Goal: Task Accomplishment & Management: Manage account settings

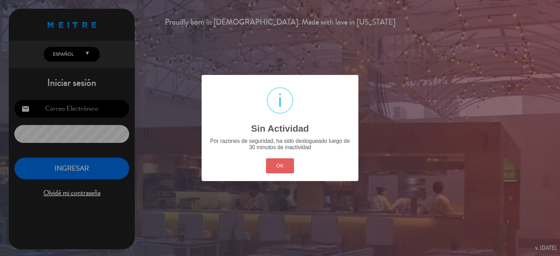
type input "[EMAIL_ADDRESS][DOMAIN_NAME]"
click at [271, 164] on button "OK" at bounding box center [280, 165] width 28 height 15
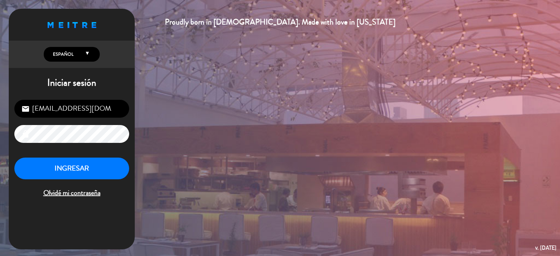
click at [99, 157] on div "[EMAIL_ADDRESS][DOMAIN_NAME] email lock INGRESAR Olvidé mi contraseña" at bounding box center [72, 149] width 126 height 110
click at [98, 167] on button "INGRESAR" at bounding box center [71, 168] width 115 height 22
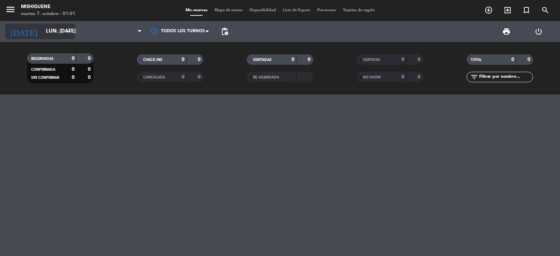
click at [59, 28] on input "lun. [DATE]" at bounding box center [76, 31] width 68 height 13
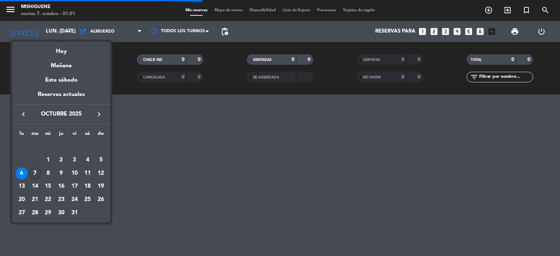
click at [37, 170] on div "7" at bounding box center [35, 173] width 12 height 12
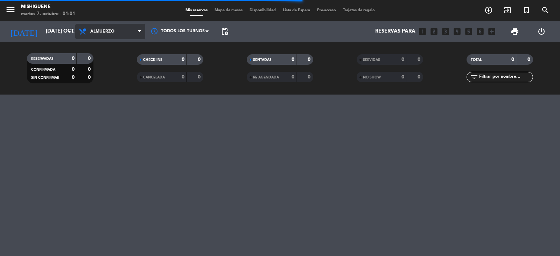
click at [92, 33] on span "Almuerzo" at bounding box center [102, 31] width 24 height 5
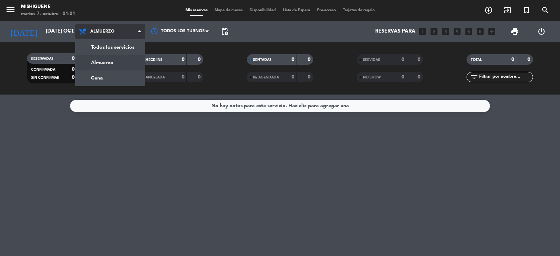
click at [92, 33] on span "Almuerzo" at bounding box center [102, 31] width 24 height 5
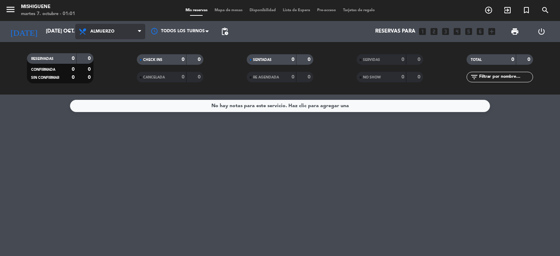
click at [97, 27] on span "Almuerzo" at bounding box center [110, 31] width 70 height 15
click at [110, 72] on div "menu Mishiguene martes 7. octubre - 01:01 Mis reservas Mapa de mesas Disponibil…" at bounding box center [280, 47] width 560 height 94
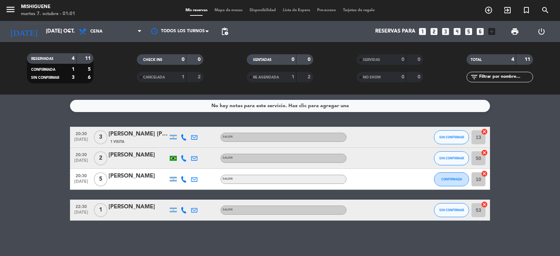
click at [117, 67] on div "CHECK INS 0 0" at bounding box center [170, 62] width 110 height 17
click at [42, 31] on input "[DATE] oct." at bounding box center [76, 31] width 68 height 13
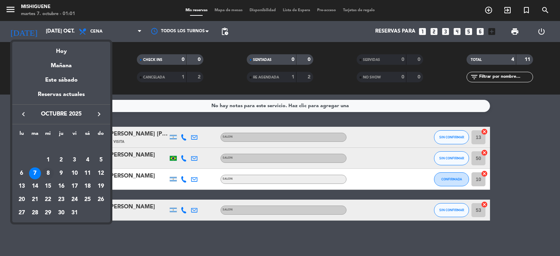
click at [47, 177] on div "8" at bounding box center [48, 173] width 12 height 12
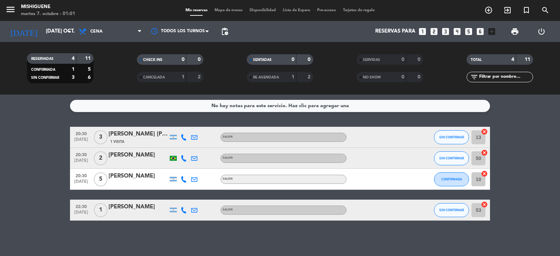
type input "mié. [DATE]"
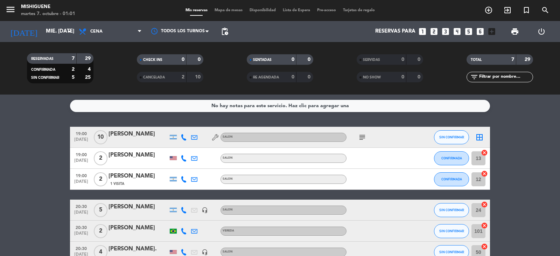
click at [44, 179] on bookings-row "19:00 [DATE] [PERSON_NAME] Mela SALON subject SIN CONFIRMAR border_all 19:00 [D…" at bounding box center [280, 205] width 560 height 157
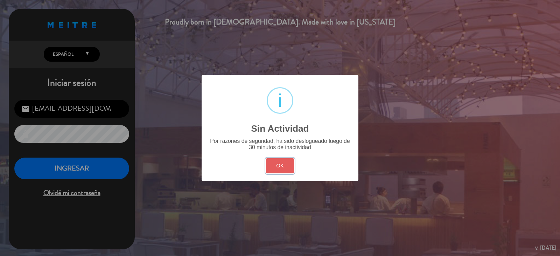
click at [280, 172] on button "OK" at bounding box center [280, 165] width 28 height 15
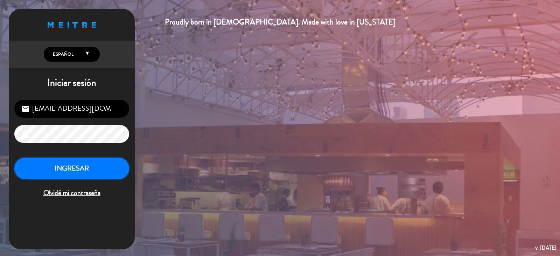
drag, startPoint x: 127, startPoint y: 167, endPoint x: 124, endPoint y: 167, distance: 3.6
click at [125, 167] on button "INGRESAR" at bounding box center [71, 168] width 115 height 22
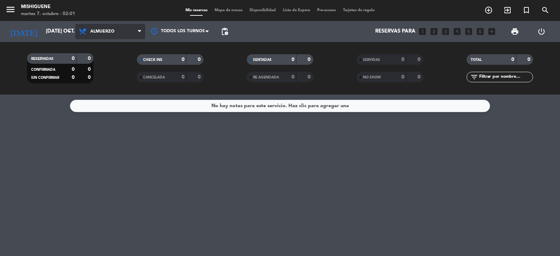
click at [103, 36] on span "Almuerzo" at bounding box center [110, 31] width 70 height 15
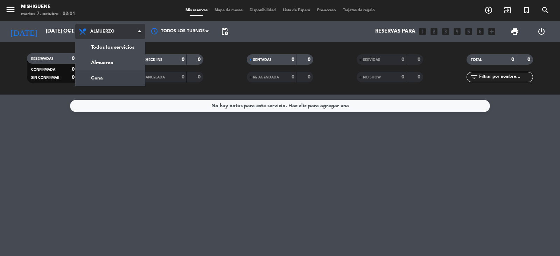
click at [133, 75] on div "menu Mishiguene martes 7. octubre - 02:01 Mis reservas Mapa de mesas Disponibil…" at bounding box center [280, 47] width 560 height 94
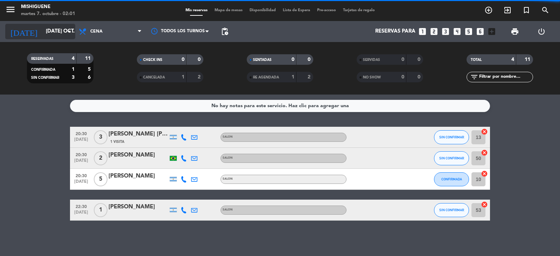
click at [69, 31] on icon "arrow_drop_down" at bounding box center [69, 31] width 8 height 8
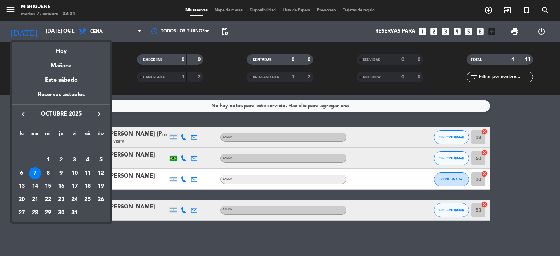
click at [51, 172] on div "8" at bounding box center [48, 173] width 12 height 12
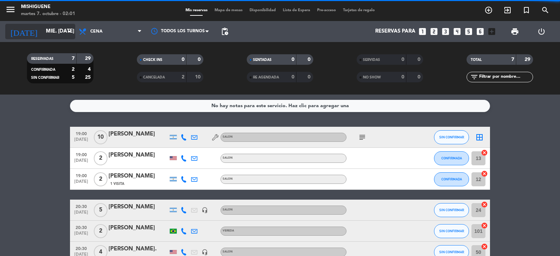
click at [60, 29] on input "mié. [DATE]" at bounding box center [76, 31] width 68 height 13
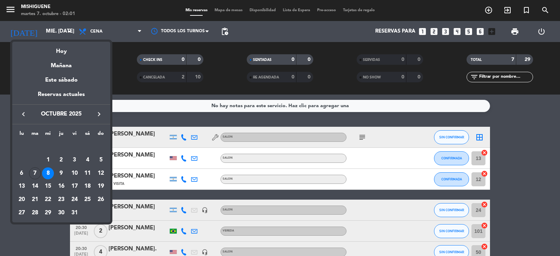
click at [62, 171] on div "9" at bounding box center [61, 173] width 12 height 12
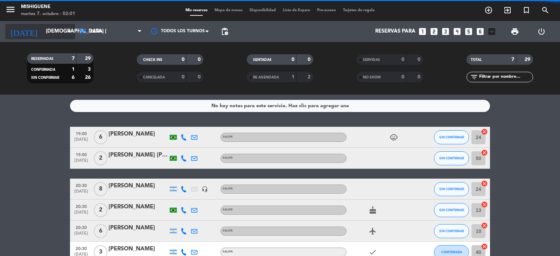
click at [61, 31] on input "[DEMOGRAPHIC_DATA] [DATE]" at bounding box center [76, 31] width 68 height 13
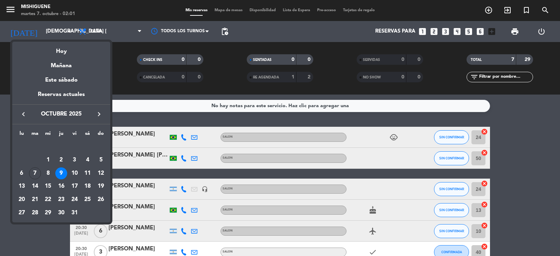
click at [76, 173] on div "10" at bounding box center [75, 173] width 12 height 12
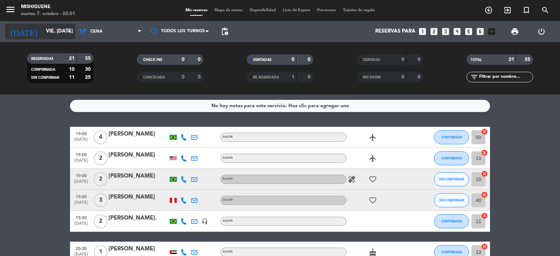
click at [53, 33] on input "vie. [DATE]" at bounding box center [76, 31] width 68 height 13
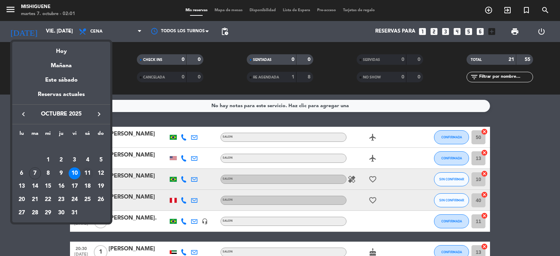
click at [87, 172] on div "11" at bounding box center [88, 173] width 12 height 12
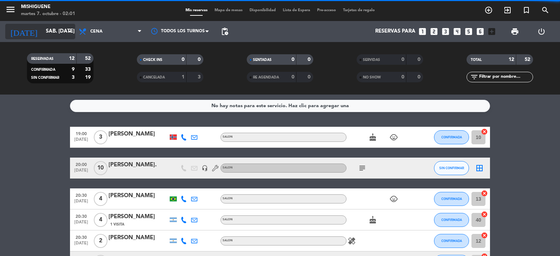
click at [56, 35] on input "sáb. [DATE]" at bounding box center [76, 31] width 68 height 13
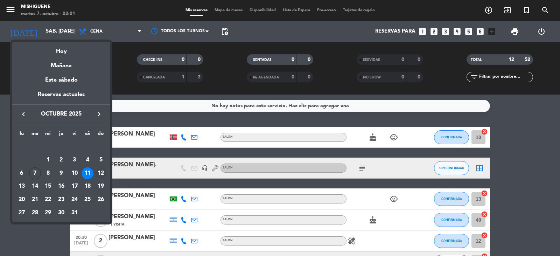
click at [103, 176] on div "12" at bounding box center [101, 173] width 12 height 12
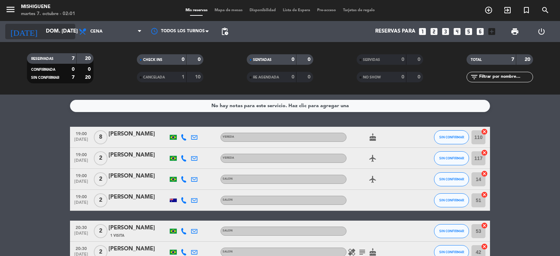
click at [62, 33] on input "dom. [DATE]" at bounding box center [76, 31] width 68 height 13
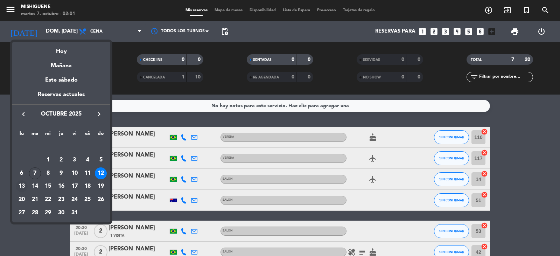
click at [20, 185] on div "13" at bounding box center [22, 186] width 12 height 12
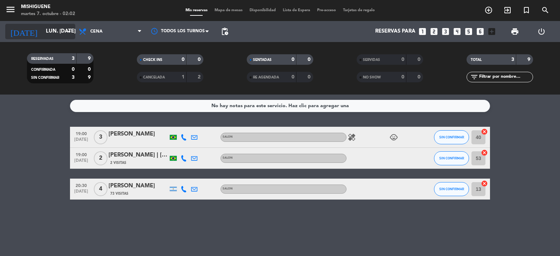
click at [43, 33] on input "lun. [DATE]" at bounding box center [76, 31] width 68 height 13
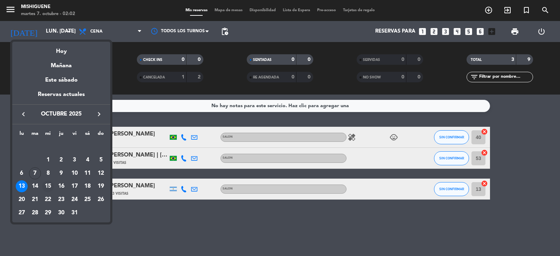
click at [48, 183] on div "15" at bounding box center [48, 186] width 12 height 12
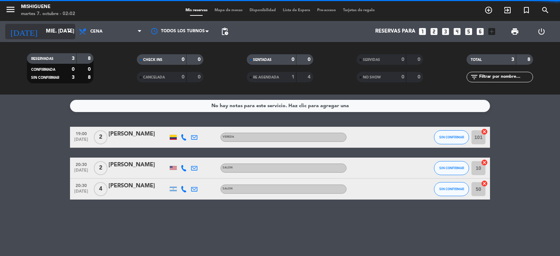
click at [51, 38] on div "[DATE] mié. [DATE] arrow_drop_down" at bounding box center [40, 31] width 70 height 15
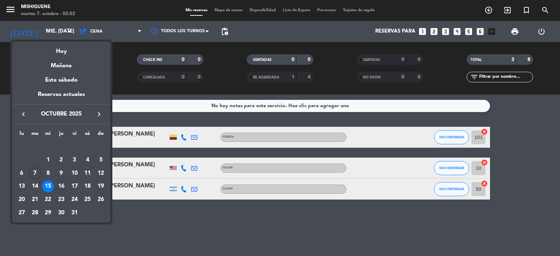
click at [63, 184] on div "16" at bounding box center [61, 186] width 12 height 12
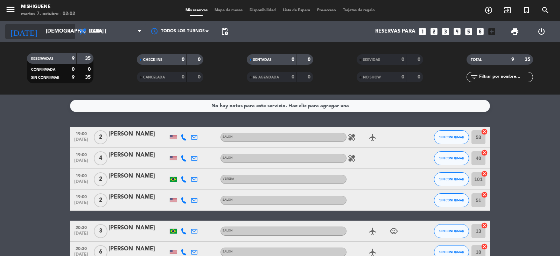
click at [63, 34] on input "[DEMOGRAPHIC_DATA] [DATE]" at bounding box center [76, 31] width 68 height 13
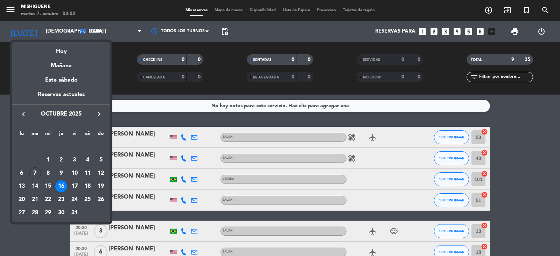
drag, startPoint x: 69, startPoint y: 183, endPoint x: 72, endPoint y: 155, distance: 28.5
click at [70, 183] on div "17" at bounding box center [75, 186] width 12 height 12
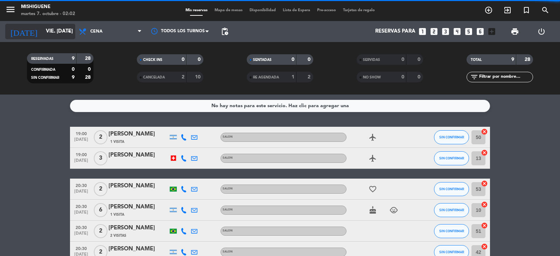
click at [49, 33] on input "vie. [DATE]" at bounding box center [76, 31] width 68 height 13
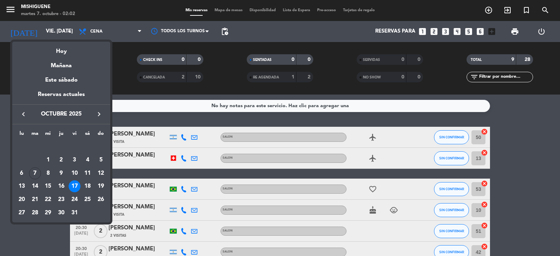
drag, startPoint x: 85, startPoint y: 187, endPoint x: 87, endPoint y: 178, distance: 9.3
click at [85, 187] on div "18" at bounding box center [88, 186] width 12 height 12
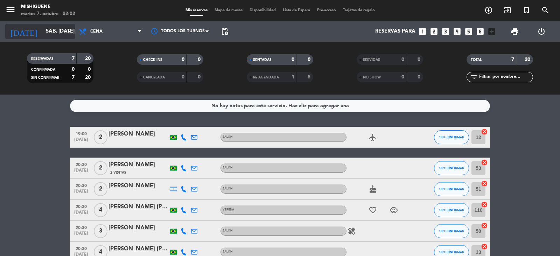
click at [50, 33] on input "sáb. [DATE]" at bounding box center [76, 31] width 68 height 13
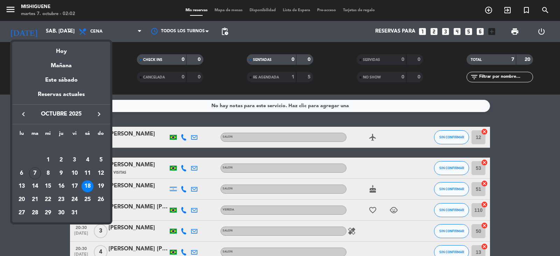
click at [99, 184] on div "19" at bounding box center [101, 186] width 12 height 12
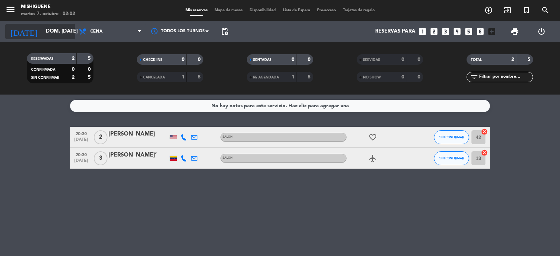
click at [51, 34] on input "dom. [DATE]" at bounding box center [76, 31] width 68 height 13
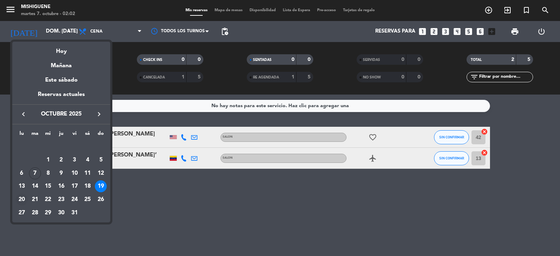
click at [25, 199] on div "20" at bounding box center [22, 200] width 12 height 12
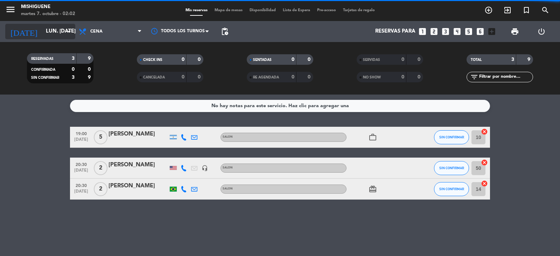
click at [42, 32] on input "lun. [DATE]" at bounding box center [76, 31] width 68 height 13
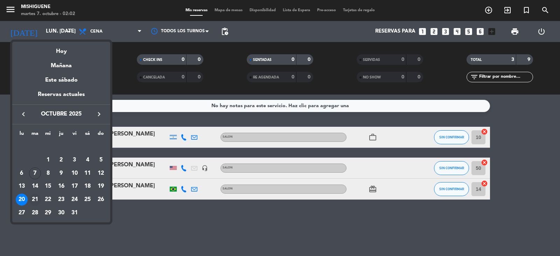
click at [37, 198] on div "21" at bounding box center [35, 200] width 12 height 12
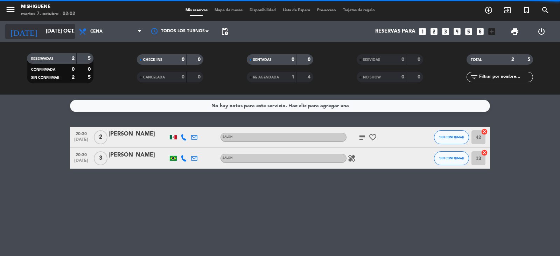
click at [52, 33] on input "[DATE] oct." at bounding box center [76, 31] width 68 height 13
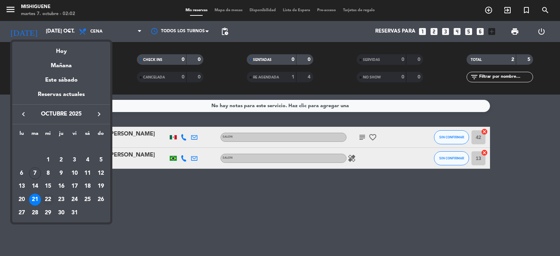
click at [50, 200] on div "22" at bounding box center [48, 200] width 12 height 12
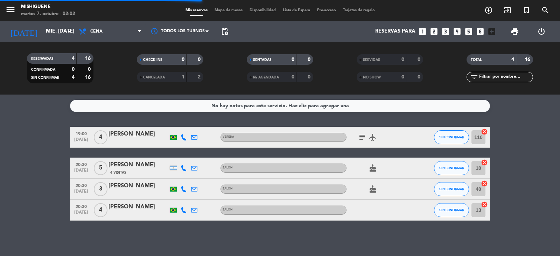
click at [61, 40] on div "[DATE] mié. [DATE] arrow_drop_down" at bounding box center [40, 31] width 70 height 21
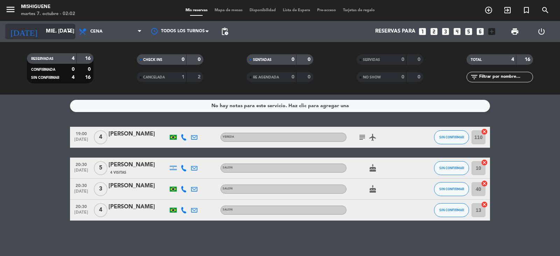
click at [51, 35] on input "mié. [DATE]" at bounding box center [76, 31] width 68 height 13
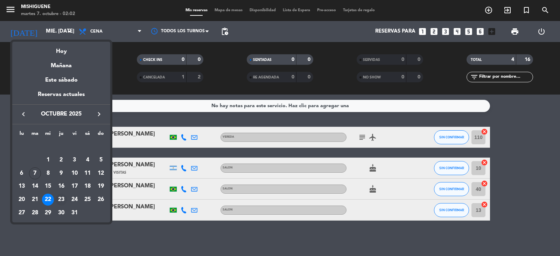
click at [58, 201] on div "23" at bounding box center [61, 200] width 12 height 12
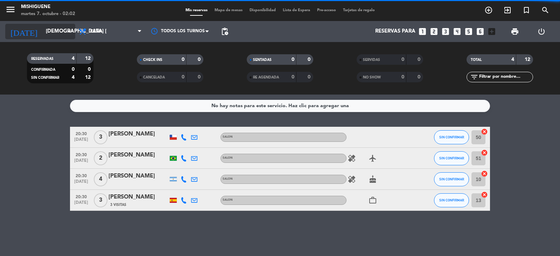
click at [55, 37] on input "[DEMOGRAPHIC_DATA] [DATE]" at bounding box center [76, 31] width 68 height 13
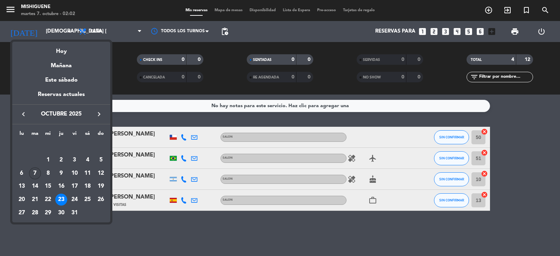
click at [36, 173] on div "7" at bounding box center [35, 173] width 12 height 12
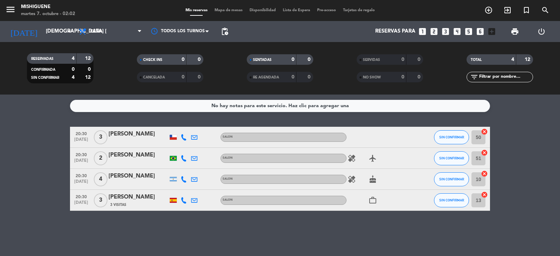
type input "[DATE] oct."
